Goal: Task Accomplishment & Management: Manage account settings

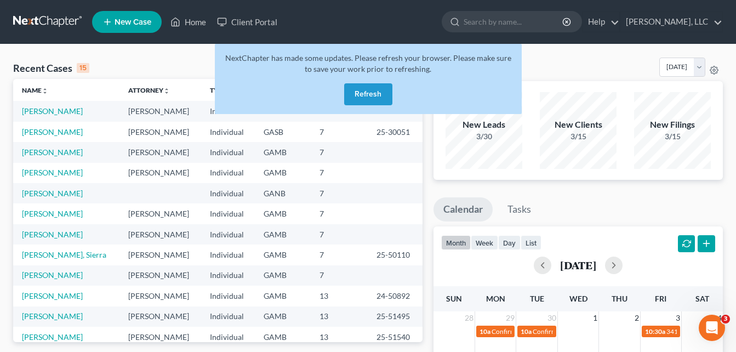
click at [367, 91] on button "Refresh" at bounding box center [368, 94] width 48 height 22
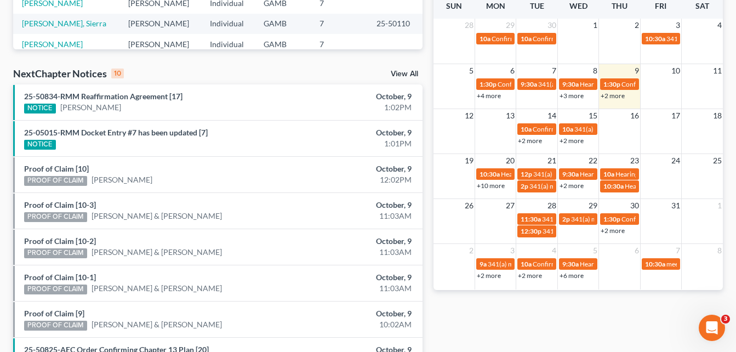
scroll to position [283, 0]
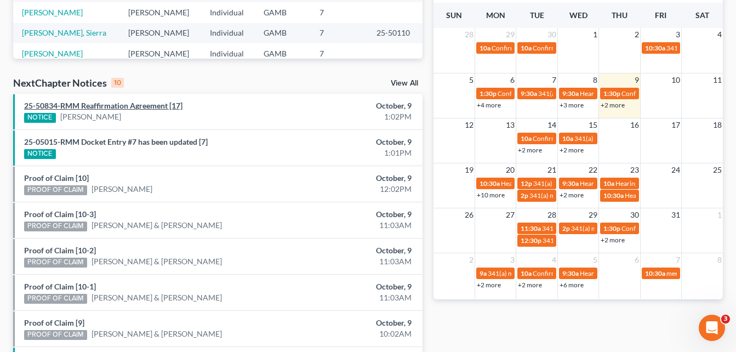
click at [112, 105] on link "25-50834-RMM Reaffirmation Agreement [17]" at bounding box center [103, 105] width 158 height 9
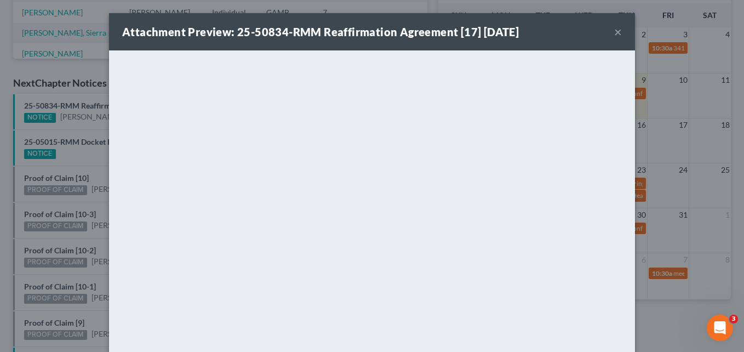
click at [616, 32] on button "×" at bounding box center [618, 31] width 8 height 13
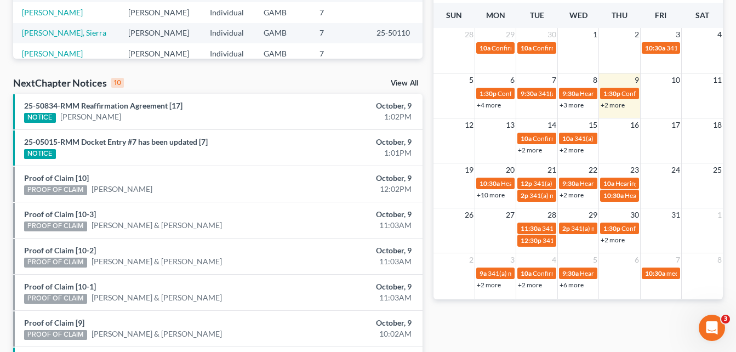
scroll to position [261, 0]
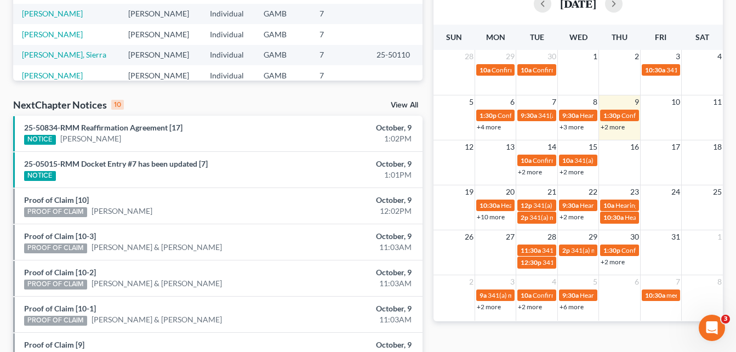
click at [5, 74] on div "Recent Cases 15 View All Name unfold_more expand_more expand_less Attorney unfo…" at bounding box center [368, 145] width 736 height 724
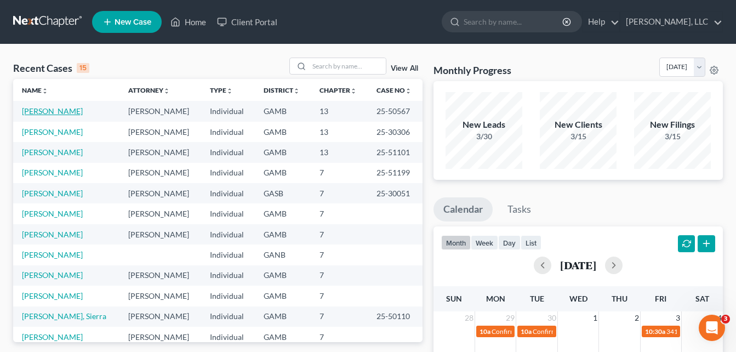
click at [50, 111] on link "Curry, Jacqueline" at bounding box center [52, 110] width 61 height 9
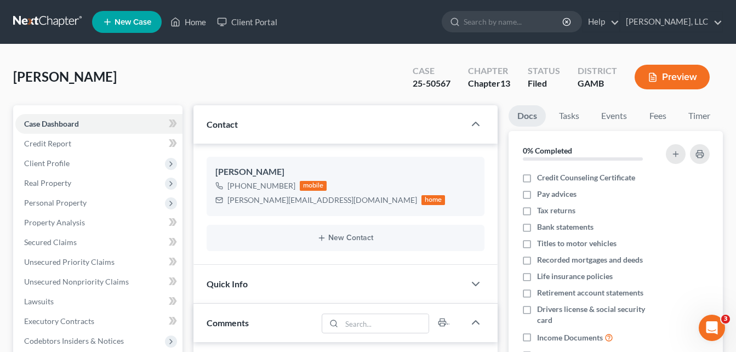
scroll to position [103, 0]
click at [201, 72] on div "Curry, Jacqueline Upgraded Case 25-50567 Chapter Chapter 13 Status Filed Distri…" at bounding box center [367, 82] width 709 height 48
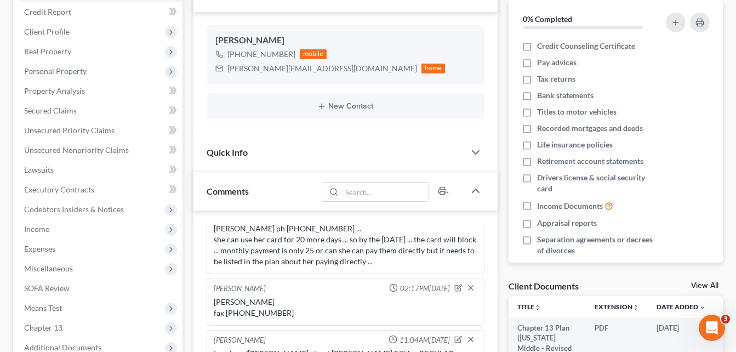
scroll to position [153, 0]
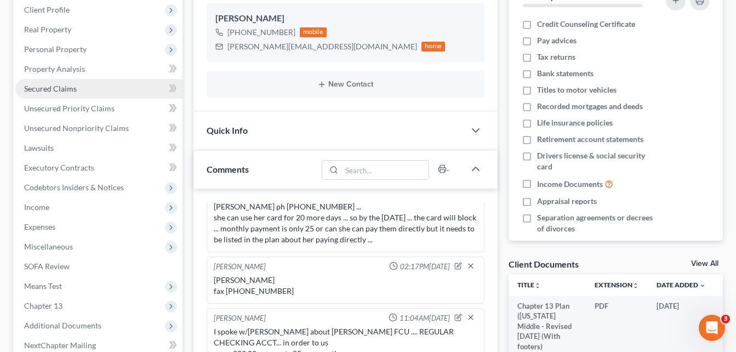
click at [55, 88] on span "Secured Claims" at bounding box center [50, 88] width 53 height 9
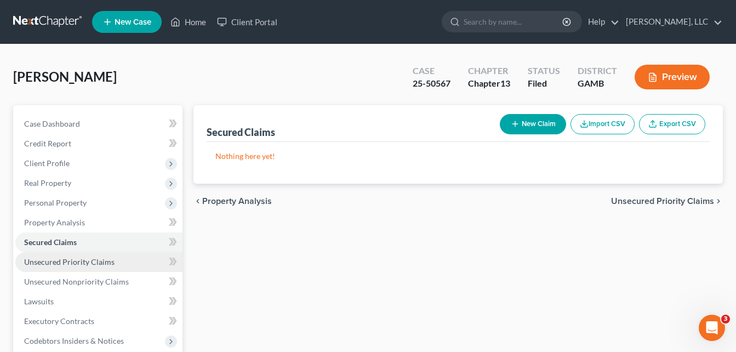
click at [53, 263] on span "Unsecured Priority Claims" at bounding box center [69, 261] width 90 height 9
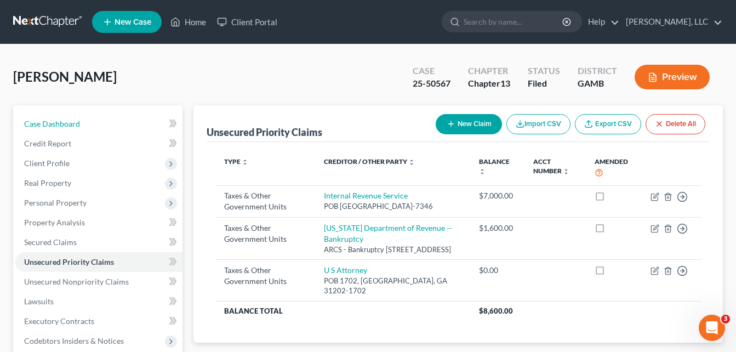
drag, startPoint x: 58, startPoint y: 127, endPoint x: 141, endPoint y: 107, distance: 86.1
click at [58, 127] on span "Case Dashboard" at bounding box center [52, 123] width 56 height 9
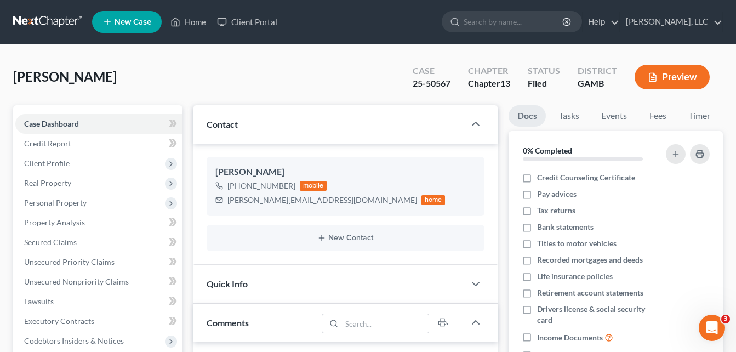
scroll to position [103, 0]
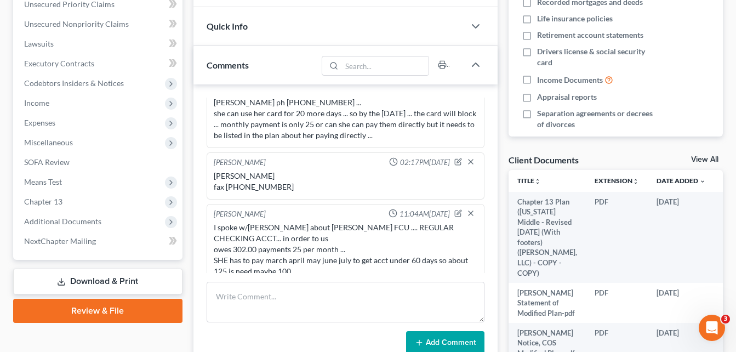
scroll to position [263, 0]
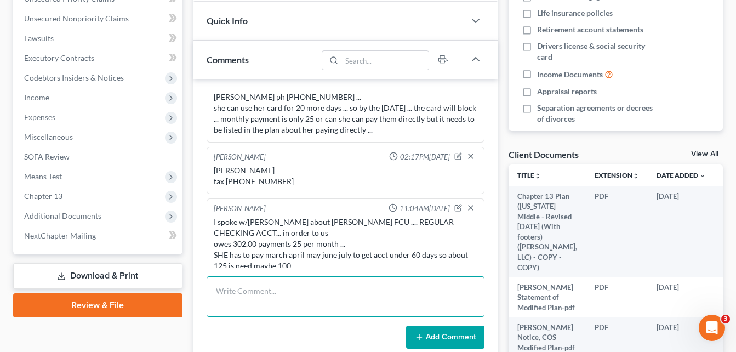
click at [232, 297] on textarea at bounding box center [346, 296] width 278 height 41
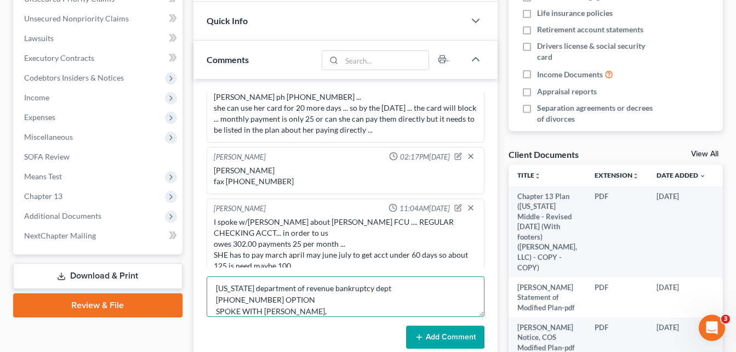
type textarea "georgia department of revenue bankruptcy dept 404-417-6543 OPTION SPOKE WITH SA…"
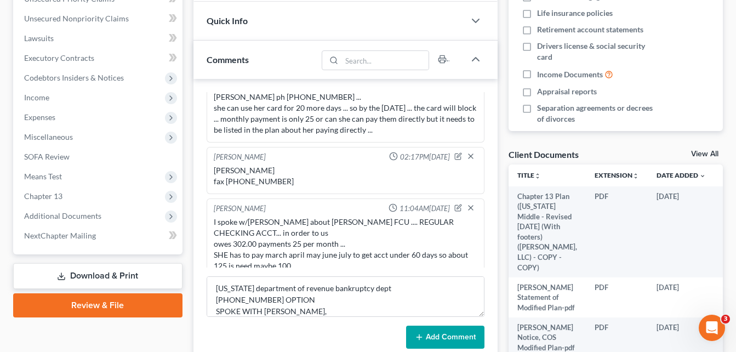
click at [437, 339] on button "Add Comment" at bounding box center [445, 336] width 78 height 23
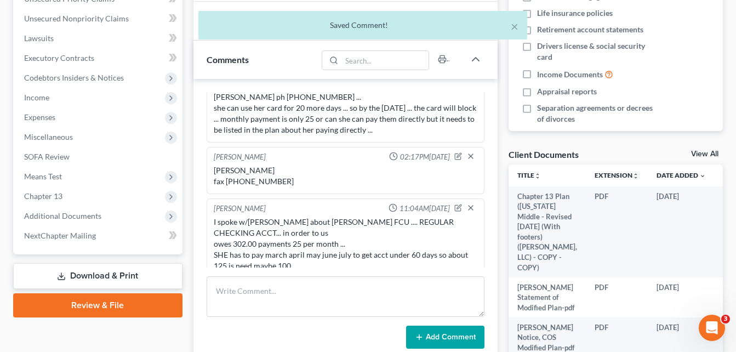
scroll to position [165, 0]
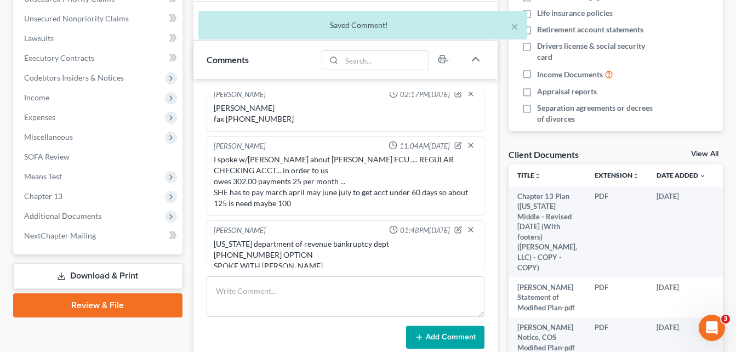
click at [189, 205] on div "Updates & News × Georgia Middle District Notes: Take a look at NextChapter's Di…" at bounding box center [345, 160] width 315 height 636
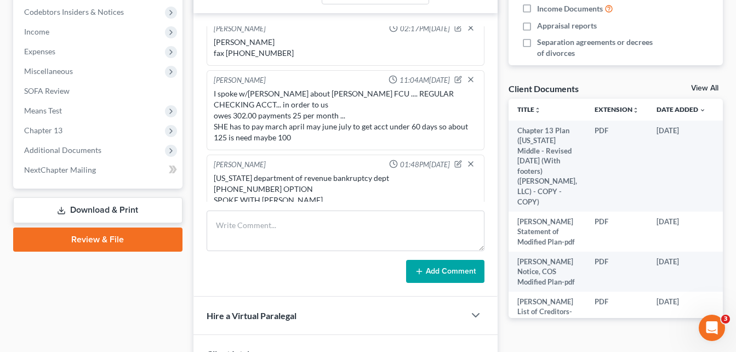
scroll to position [351, 0]
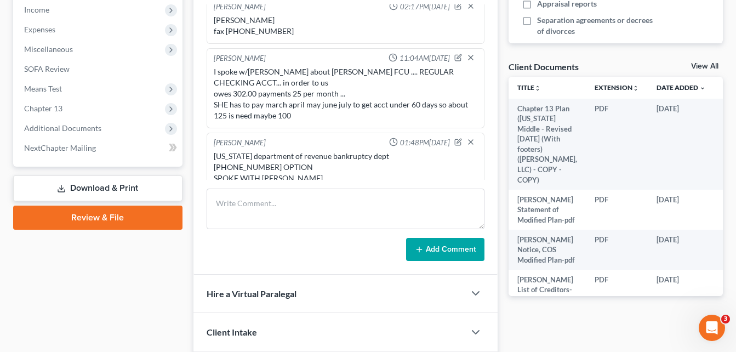
click at [302, 168] on div "georgia department of revenue bankruptcy dept 404-417-6543 OPTION SPOKE WITH SA…" at bounding box center [346, 167] width 264 height 33
click at [454, 138] on icon "button" at bounding box center [458, 142] width 8 height 8
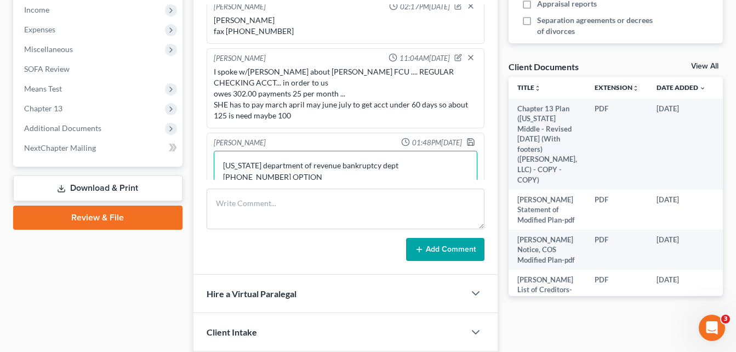
click at [327, 174] on textarea "georgia department of revenue bankruptcy dept 404-417-6543 OPTION SPOKE WITH SA…" at bounding box center [346, 171] width 264 height 41
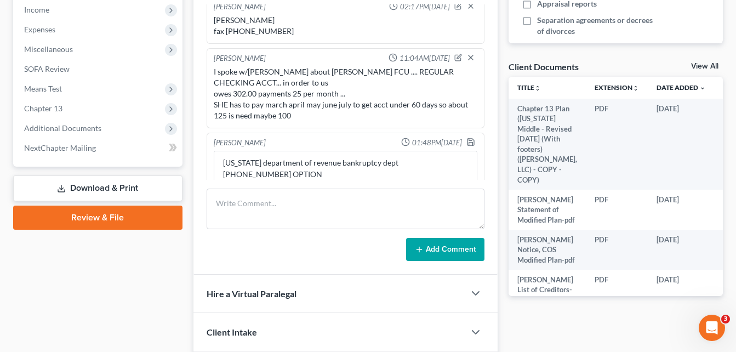
click at [189, 115] on div "Updates & News × Georgia Middle District Notes: Take a look at NextChapter's Di…" at bounding box center [345, 73] width 315 height 636
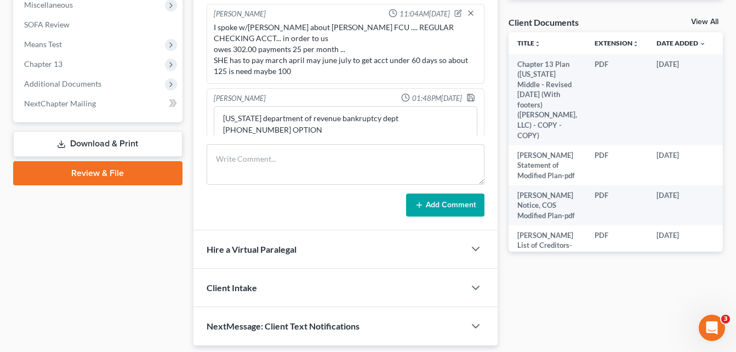
scroll to position [431, 0]
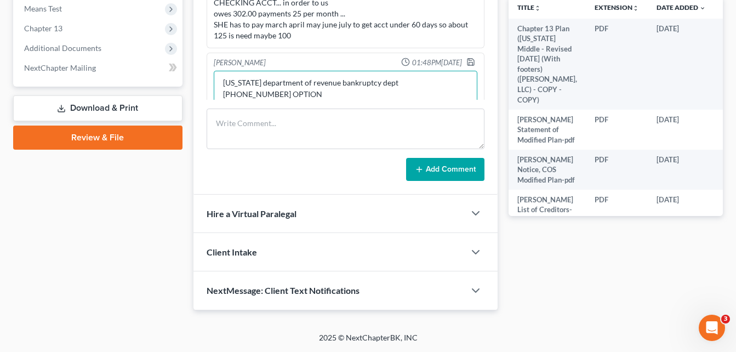
click at [375, 98] on textarea "georgia department of revenue bankruptcy dept 404-417-6543 OPTION SPOKE WITH SA…" at bounding box center [346, 91] width 264 height 41
type textarea "georgia department of revenue bankruptcy dept 404-417-6543 OPTION SPOKE WITH SA…"
click at [467, 59] on icon "button" at bounding box center [470, 62] width 7 height 7
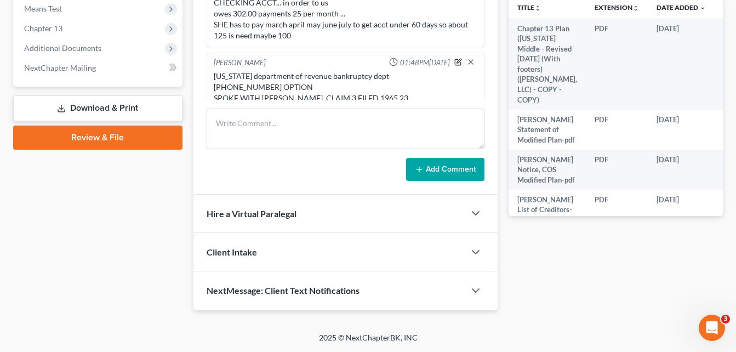
click at [454, 58] on icon "button" at bounding box center [458, 62] width 8 height 8
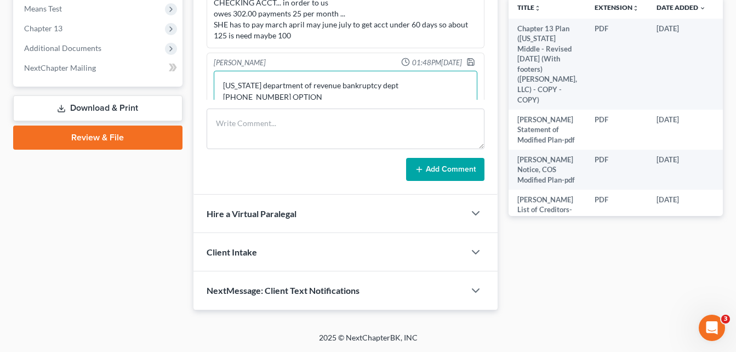
click at [400, 93] on textarea "georgia department of revenue bankruptcy dept 404-417-6543 OPTION SPOKE WITH SA…" at bounding box center [346, 91] width 264 height 41
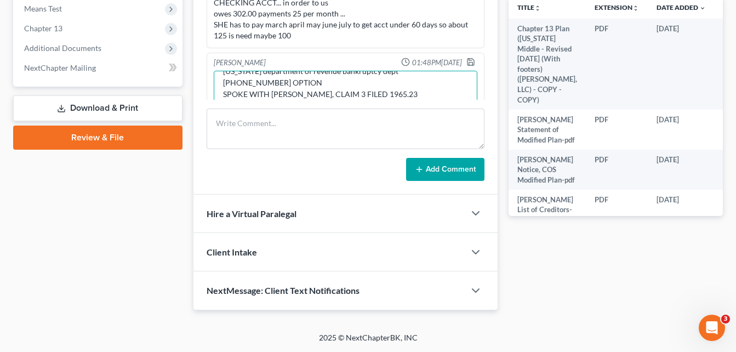
scroll to position [26, 0]
click at [302, 71] on textarea "georgia department of revenue bankruptcy dept 404-417-6543 OPTION SPOKE WITH SA…" at bounding box center [346, 91] width 264 height 41
click at [323, 97] on textarea "georgia department of revenue bankruptcy dept 404-417-6543 OPTION SPOKE WITH SA…" at bounding box center [346, 91] width 264 height 41
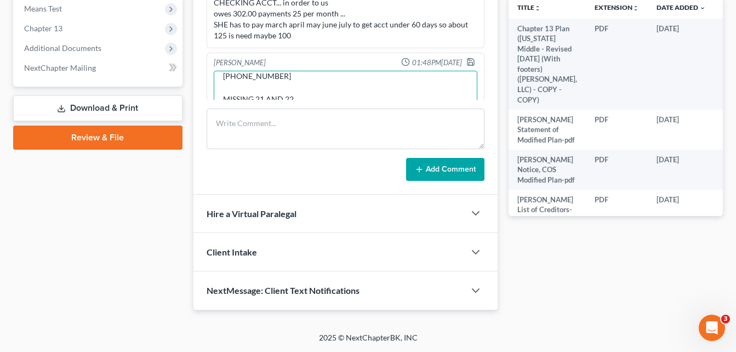
scroll to position [60, 0]
type textarea "georgia department of revenue bankruptcy dept 404-417-6543 OPTION SPOKE WITH SA…"
click at [469, 59] on polyline "button" at bounding box center [470, 60] width 3 height 2
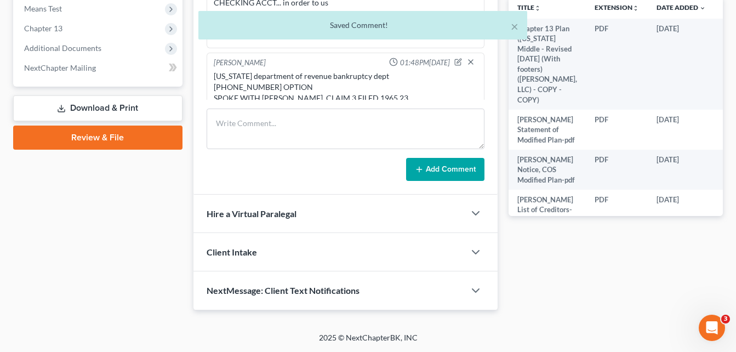
scroll to position [209, 0]
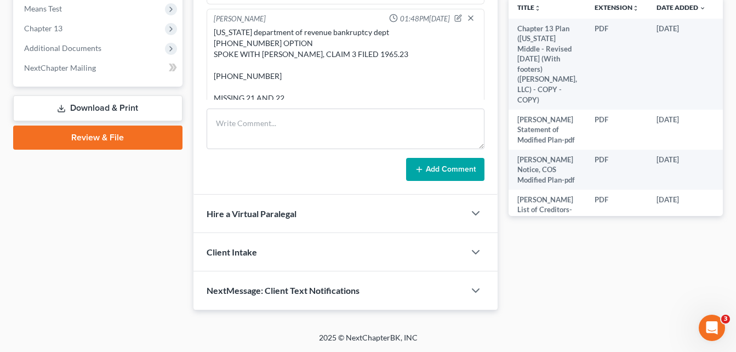
click at [68, 47] on span "Additional Documents" at bounding box center [62, 47] width 77 height 9
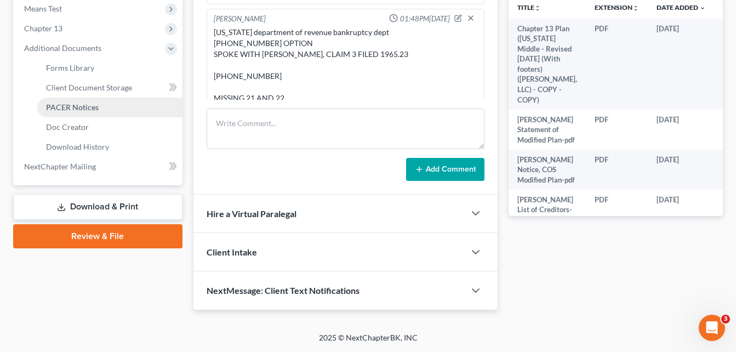
click at [76, 107] on span "PACER Notices" at bounding box center [72, 106] width 53 height 9
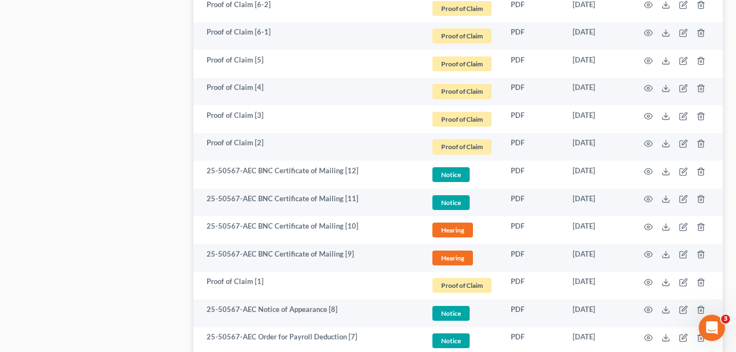
scroll to position [1008, 0]
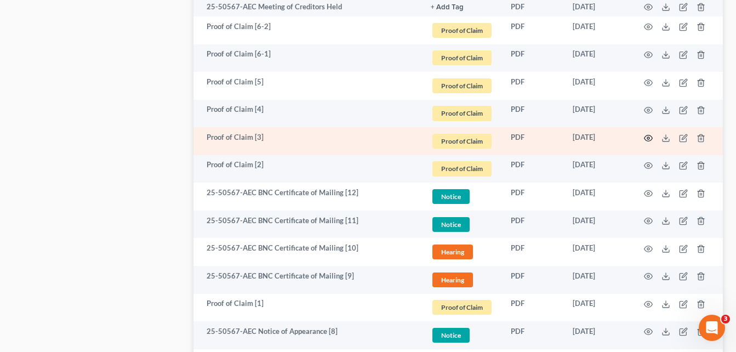
click at [649, 134] on icon "button" at bounding box center [648, 138] width 9 height 9
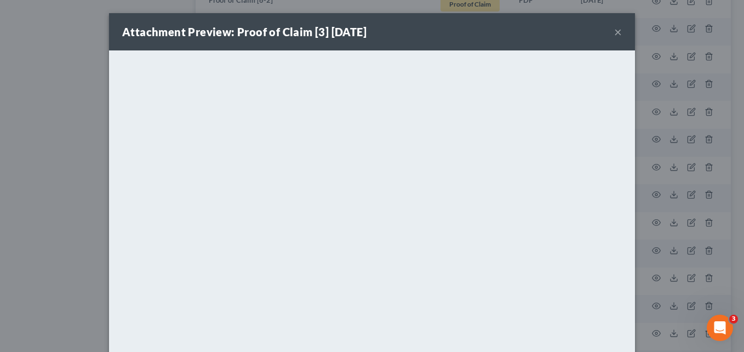
click at [614, 37] on button "×" at bounding box center [618, 31] width 8 height 13
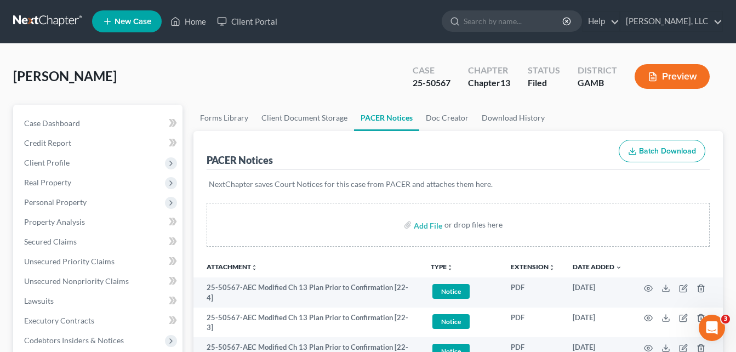
scroll to position [0, 0]
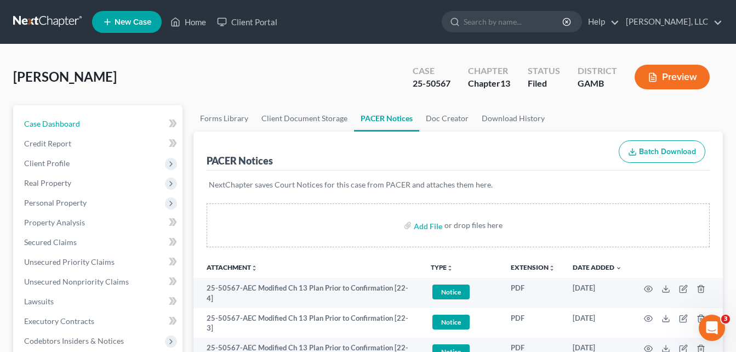
drag, startPoint x: 49, startPoint y: 128, endPoint x: 199, endPoint y: 68, distance: 162.3
click at [49, 128] on link "Case Dashboard" at bounding box center [98, 124] width 167 height 20
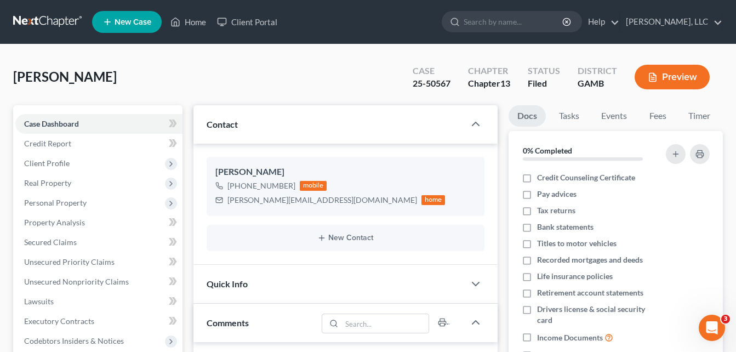
click at [186, 81] on div "Curry, Jacqueline Upgraded Case 25-50567 Chapter Chapter 13 Status Filed Distri…" at bounding box center [367, 82] width 709 height 48
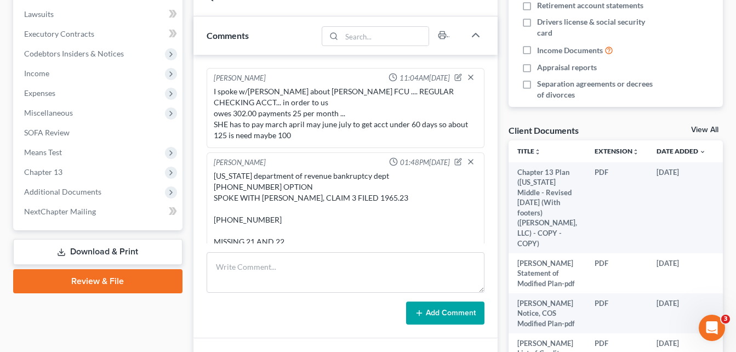
scroll to position [285, 0]
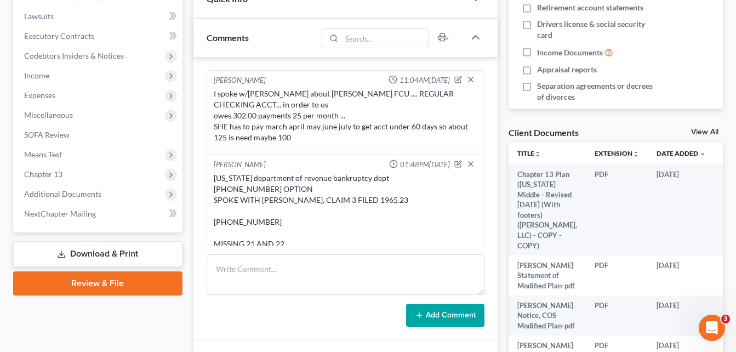
click at [213, 174] on div "georgia department of revenue bankruptcy dept 404-417-6543 OPTION SPOKE WITH SA…" at bounding box center [345, 210] width 268 height 81
click at [454, 160] on icon "button" at bounding box center [458, 164] width 8 height 8
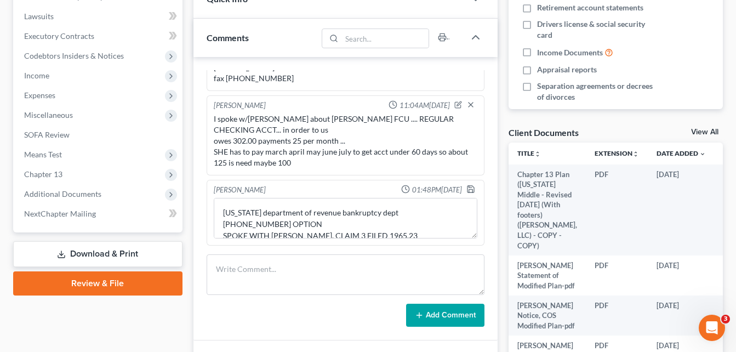
scroll to position [173, 0]
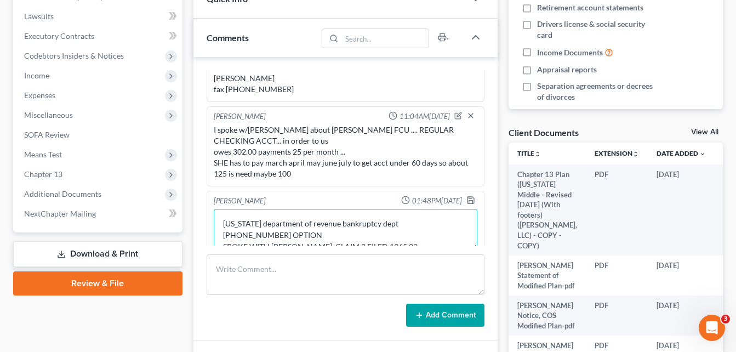
click at [314, 222] on textarea "georgia department of revenue bankruptcy dept 404-417-6543 OPTION SPOKE WITH SA…" at bounding box center [346, 229] width 264 height 41
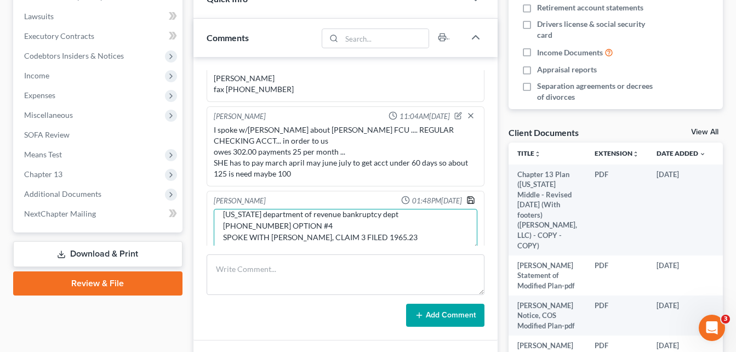
type textarea "georgia department of revenue bankruptcy dept 404-417-6543 OPTION #4 SPOKE WITH…"
click at [466, 196] on icon "button" at bounding box center [470, 200] width 9 height 9
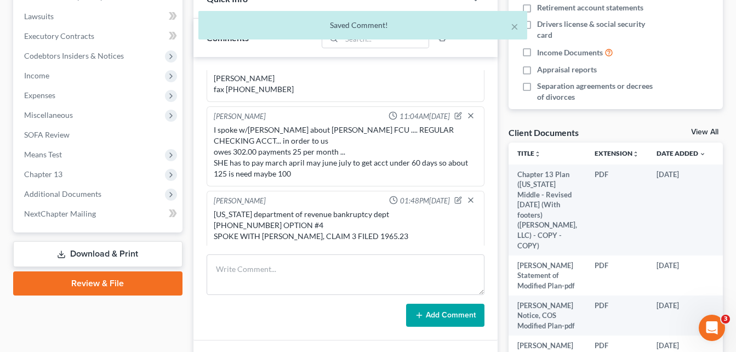
scroll to position [187, 0]
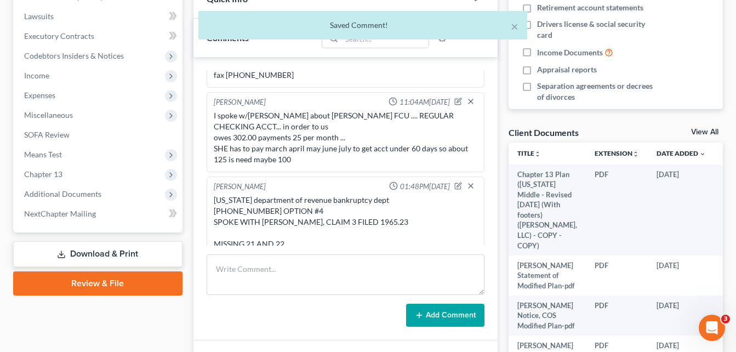
click at [191, 135] on div "Updates & News × Georgia Middle District Notes: Take a look at NextChapter's Di…" at bounding box center [345, 138] width 315 height 636
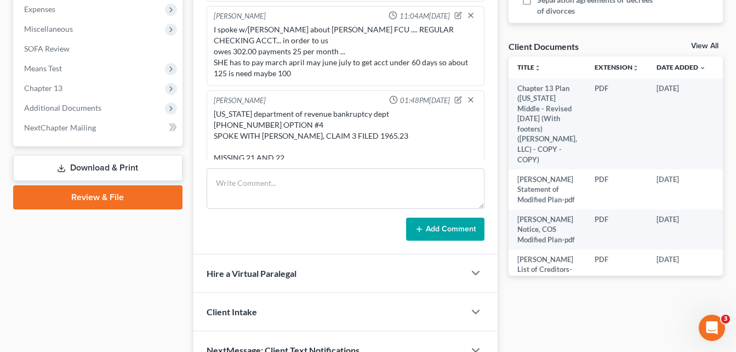
scroll to position [373, 0]
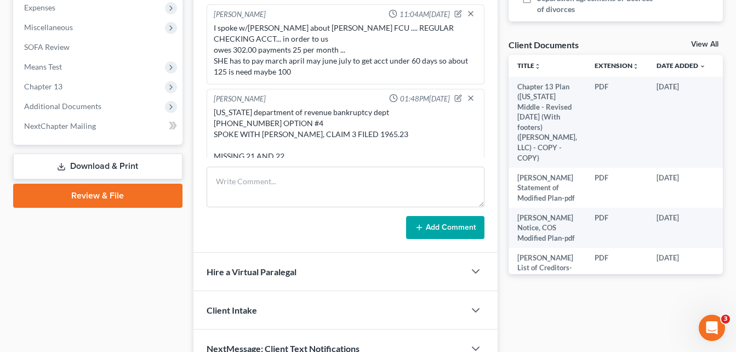
click at [421, 135] on div "georgia department of revenue bankruptcy dept 404-417-6543 OPTION #4 SPOKE WITH…" at bounding box center [346, 134] width 264 height 55
click at [195, 111] on div "Julius King 01:15PM, 04/25/2025 GLENDA WITH ROBINS FCU --- TRANSFERRED ME TO Ms…" at bounding box center [345, 110] width 304 height 283
click at [119, 265] on div "Case Dashboard Payments Invoices Payments Payments Credit Report Client Profile" at bounding box center [98, 51] width 180 height 636
click at [186, 31] on div "Case Dashboard Payments Invoices Payments Payments Credit Report Client Profile" at bounding box center [98, 51] width 180 height 636
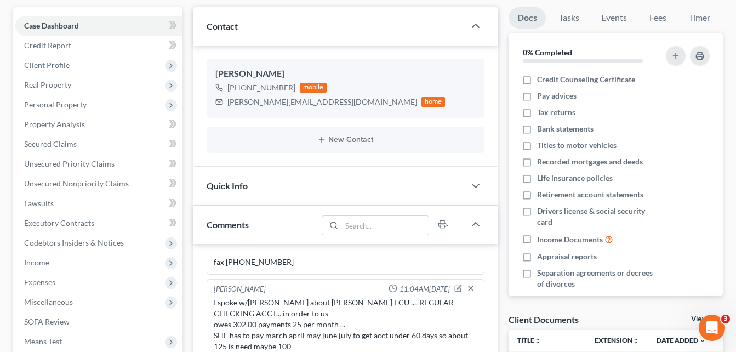
scroll to position [66, 0]
